Goal: Task Accomplishment & Management: Manage account settings

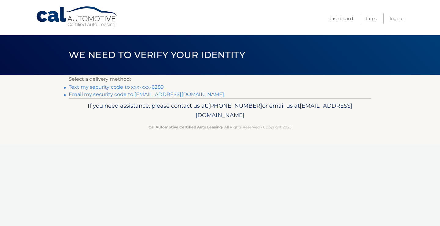
click at [112, 87] on link "Text my security code to xxx-xxx-6289" at bounding box center [116, 87] width 95 height 6
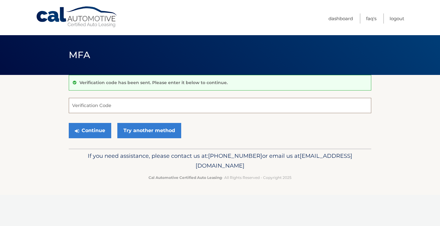
click at [93, 105] on input "Verification Code" at bounding box center [220, 105] width 303 height 15
type input "239155"
click at [93, 131] on button "Continue" at bounding box center [90, 130] width 42 height 15
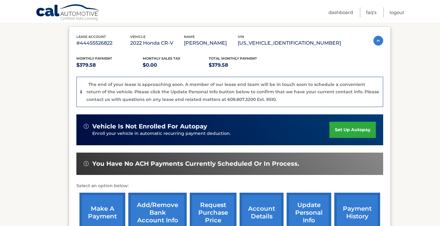
scroll to position [125, 0]
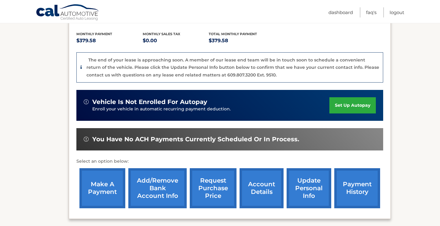
click at [190, 195] on link "request purchase price" at bounding box center [213, 188] width 47 height 40
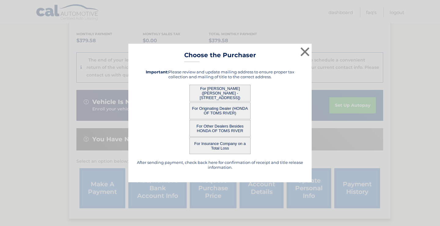
click at [218, 93] on button "For Lessee (SUSAN ORTIZ - 1439 LEGUENE AVE, , FORKED RIVER, NJ 08731)" at bounding box center [220, 93] width 61 height 17
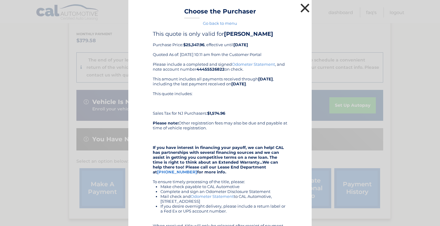
click at [306, 7] on button "×" at bounding box center [305, 8] width 12 height 12
